Goal: Task Accomplishment & Management: Complete application form

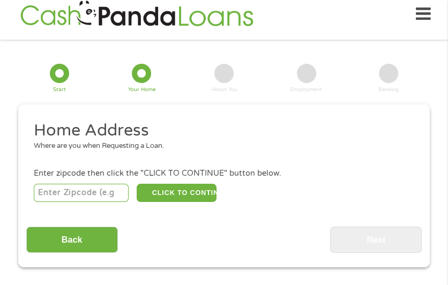
scroll to position [14, 0]
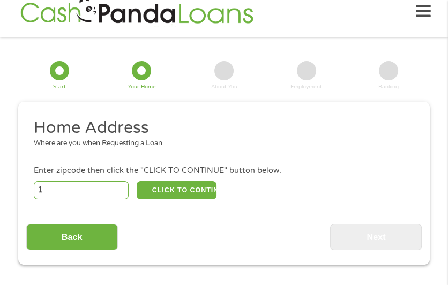
click at [123, 188] on input "1" at bounding box center [81, 190] width 95 height 18
type input "1"
type input "32570"
click at [174, 187] on button "CLICK TO CONTINUE" at bounding box center [177, 190] width 80 height 18
type input "32570"
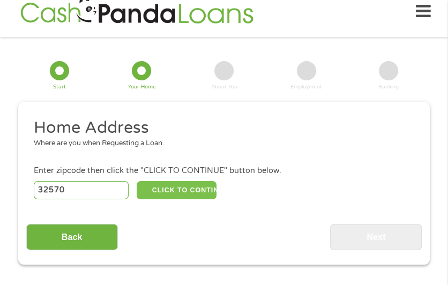
type input "Milton"
select select "[US_STATE]"
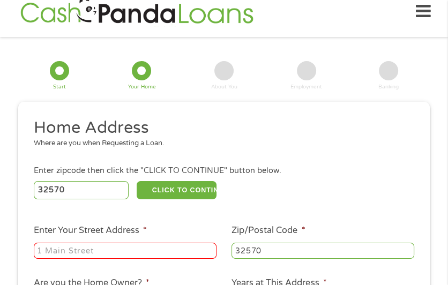
click at [153, 256] on input "Enter Your Street Address *" at bounding box center [125, 251] width 183 height 16
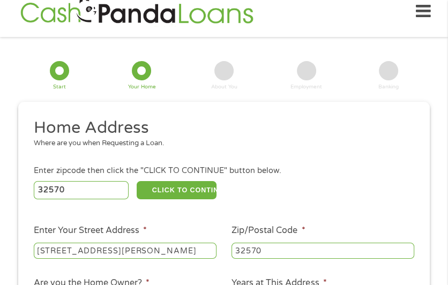
type input "6560 Julia Dr"
click at [300, 200] on div "32570 CLICK TO CONTINUE Please recheck your Zipcode, it seems to be Incorrect" at bounding box center [224, 190] width 381 height 22
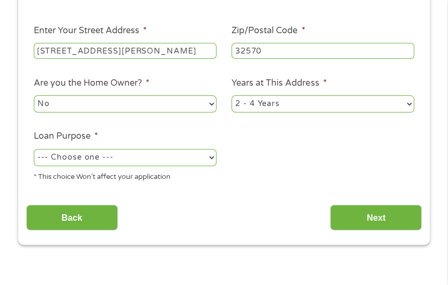
scroll to position [228, 0]
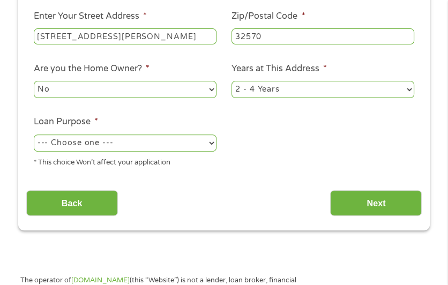
click at [179, 145] on select "--- Choose one --- Pay Bills Debt Consolidation Home Improvement Major Purchase…" at bounding box center [125, 143] width 183 height 17
select select "shorttermcash"
click at [34, 135] on select "--- Choose one --- Pay Bills Debt Consolidation Home Improvement Major Purchase…" at bounding box center [125, 143] width 183 height 17
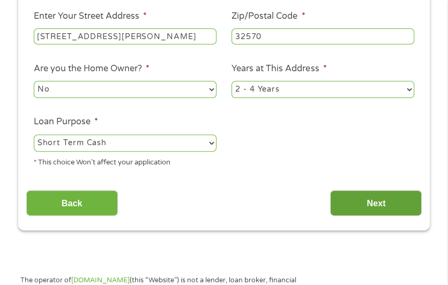
click at [390, 205] on input "Next" at bounding box center [376, 203] width 92 height 26
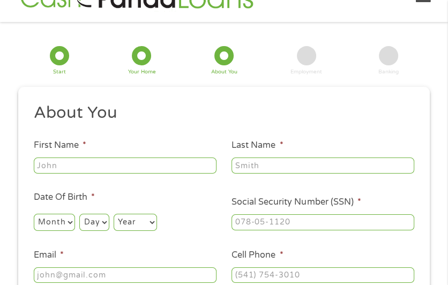
scroll to position [68, 0]
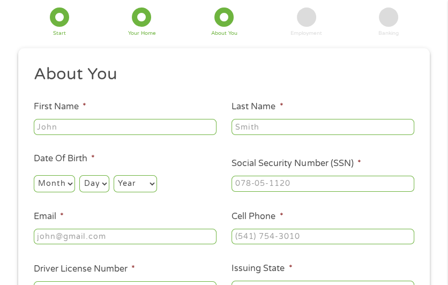
click at [167, 125] on input "First Name *" at bounding box center [125, 127] width 183 height 16
type input "\"
type input "Myesha"
type input "Gibbs"
select select "1"
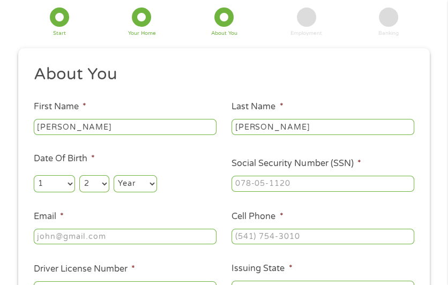
select select "20"
select select "1989"
type input "593-80-8738"
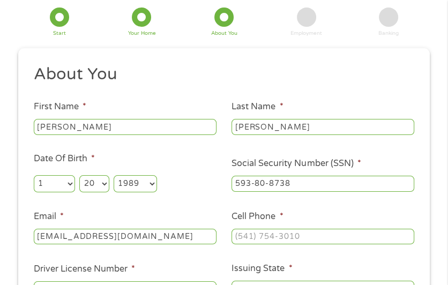
type input "bluebombshell89@yahoo.com"
type input "(850) 313-8669"
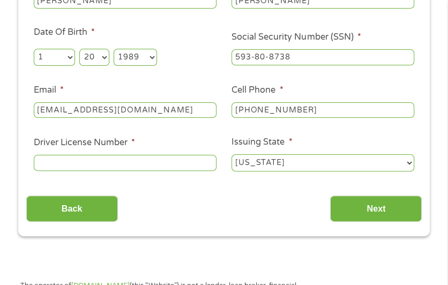
scroll to position [228, 0]
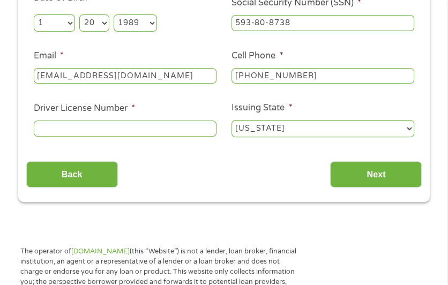
click at [175, 129] on input "Driver License Number *" at bounding box center [125, 129] width 183 height 16
type input "g"
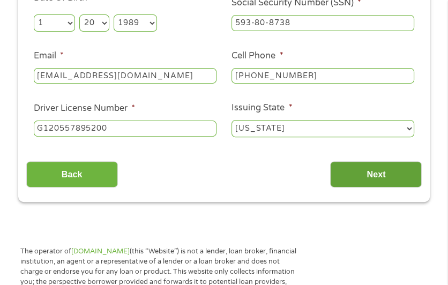
type input "G120557895200"
click at [357, 172] on input "Next" at bounding box center [376, 174] width 92 height 26
click at [366, 175] on input "Next" at bounding box center [376, 174] width 92 height 26
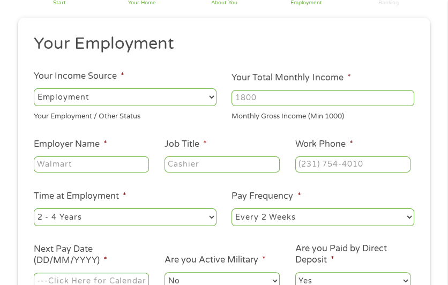
scroll to position [121, 0]
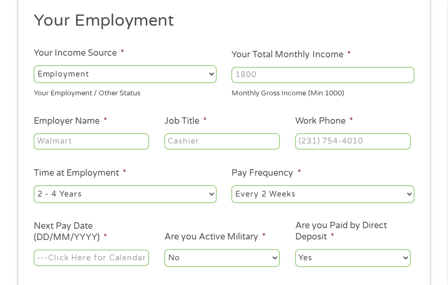
click at [331, 77] on input "Your Total Monthly Income *" at bounding box center [323, 75] width 183 height 16
type input "2650"
click at [102, 143] on input "Employer Name *" at bounding box center [91, 142] width 115 height 16
type input "R1"
type input "Patient Access Rep"
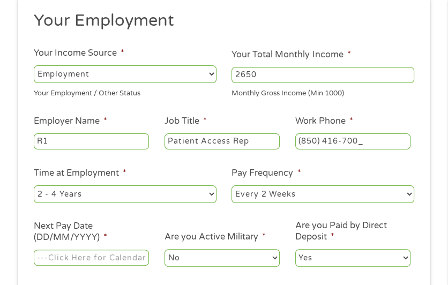
type input "(850) 416-7000"
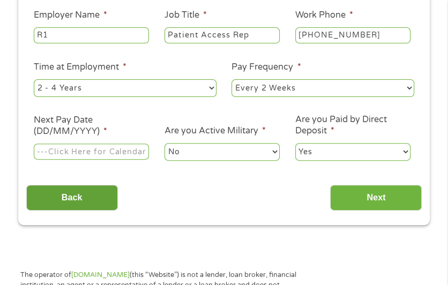
scroll to position [228, 0]
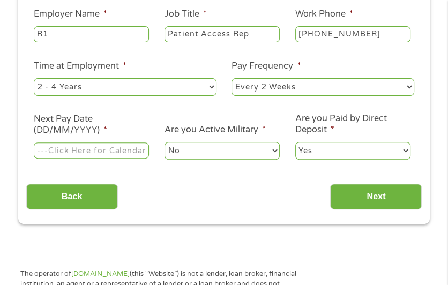
click at [73, 152] on input "Next Pay Date (DD/MM/YYYY) *" at bounding box center [91, 151] width 115 height 16
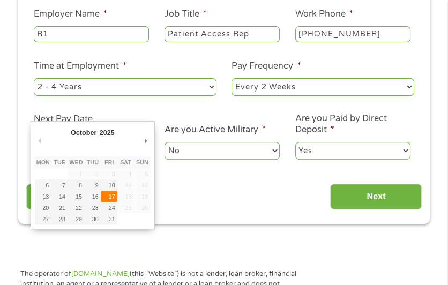
type input "17/10/2025"
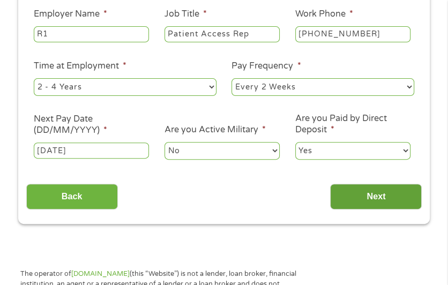
click at [386, 198] on input "Next" at bounding box center [376, 197] width 92 height 26
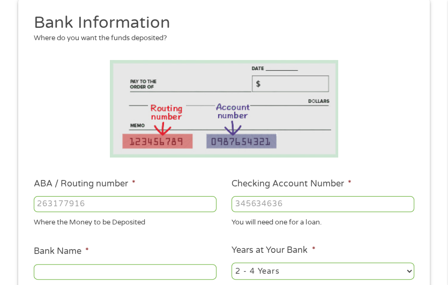
scroll to position [121, 0]
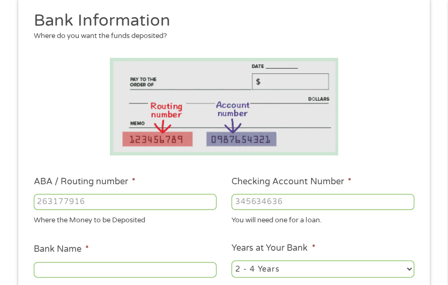
click at [86, 199] on input "ABA / Routing number *" at bounding box center [125, 202] width 183 height 16
click at [171, 204] on input "ABA / Routing number *" at bounding box center [125, 202] width 183 height 16
type input "124303201"
type input "VARO BANK, NATIONAL ASSOCIATION"
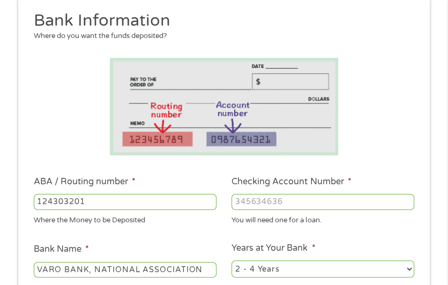
type input "124303201"
click at [302, 193] on div at bounding box center [323, 202] width 183 height 20
click at [300, 198] on input "Checking Account Number *" at bounding box center [323, 202] width 183 height 16
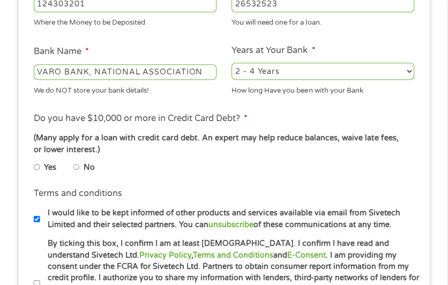
scroll to position [336, 0]
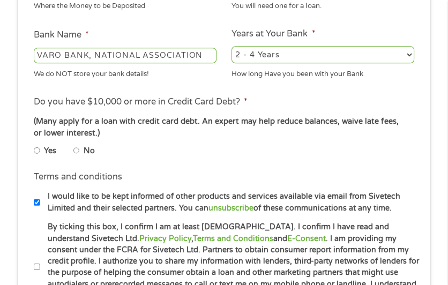
type input "26532523"
click at [303, 62] on select "2 - 4 Years 6 - 12 Months 1 - 2 Years Over 4 Years" at bounding box center [323, 54] width 183 height 17
select select "60months"
click at [232, 46] on select "2 - 4 Years 6 - 12 Months 1 - 2 Years Over 4 Years" at bounding box center [323, 54] width 183 height 17
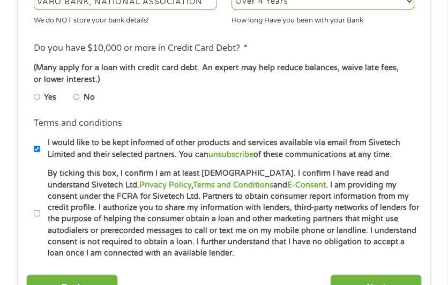
click at [78, 97] on input "No" at bounding box center [76, 97] width 6 height 13
radio input "true"
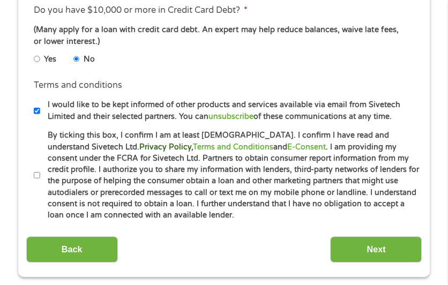
scroll to position [443, 0]
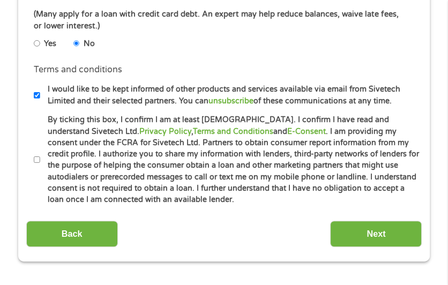
click at [37, 161] on input "By ticking this box, I confirm I am at least 18 years old. I confirm I have rea…" at bounding box center [37, 159] width 6 height 13
checkbox input "true"
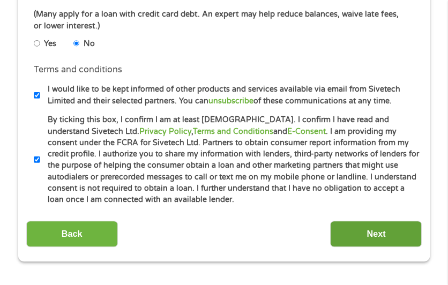
click at [406, 234] on input "Next" at bounding box center [376, 234] width 92 height 26
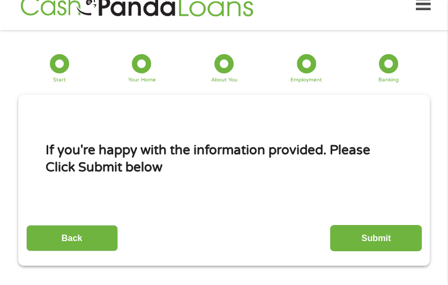
scroll to position [14, 0]
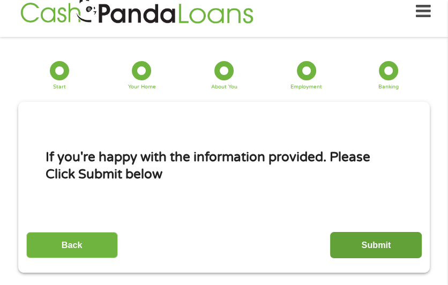
click at [362, 246] on input "Submit" at bounding box center [376, 245] width 92 height 26
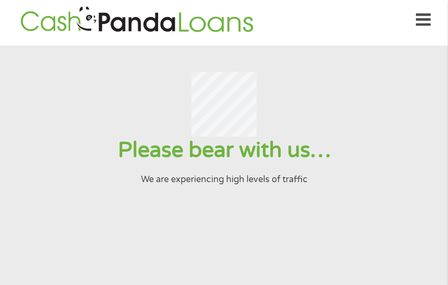
scroll to position [0, 0]
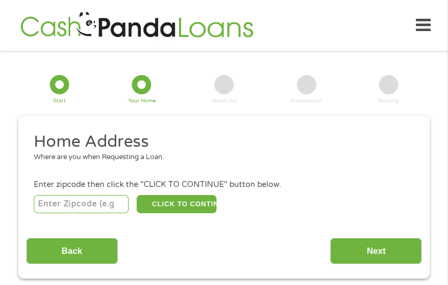
scroll to position [14, 0]
